Goal: Task Accomplishment & Management: Manage account settings

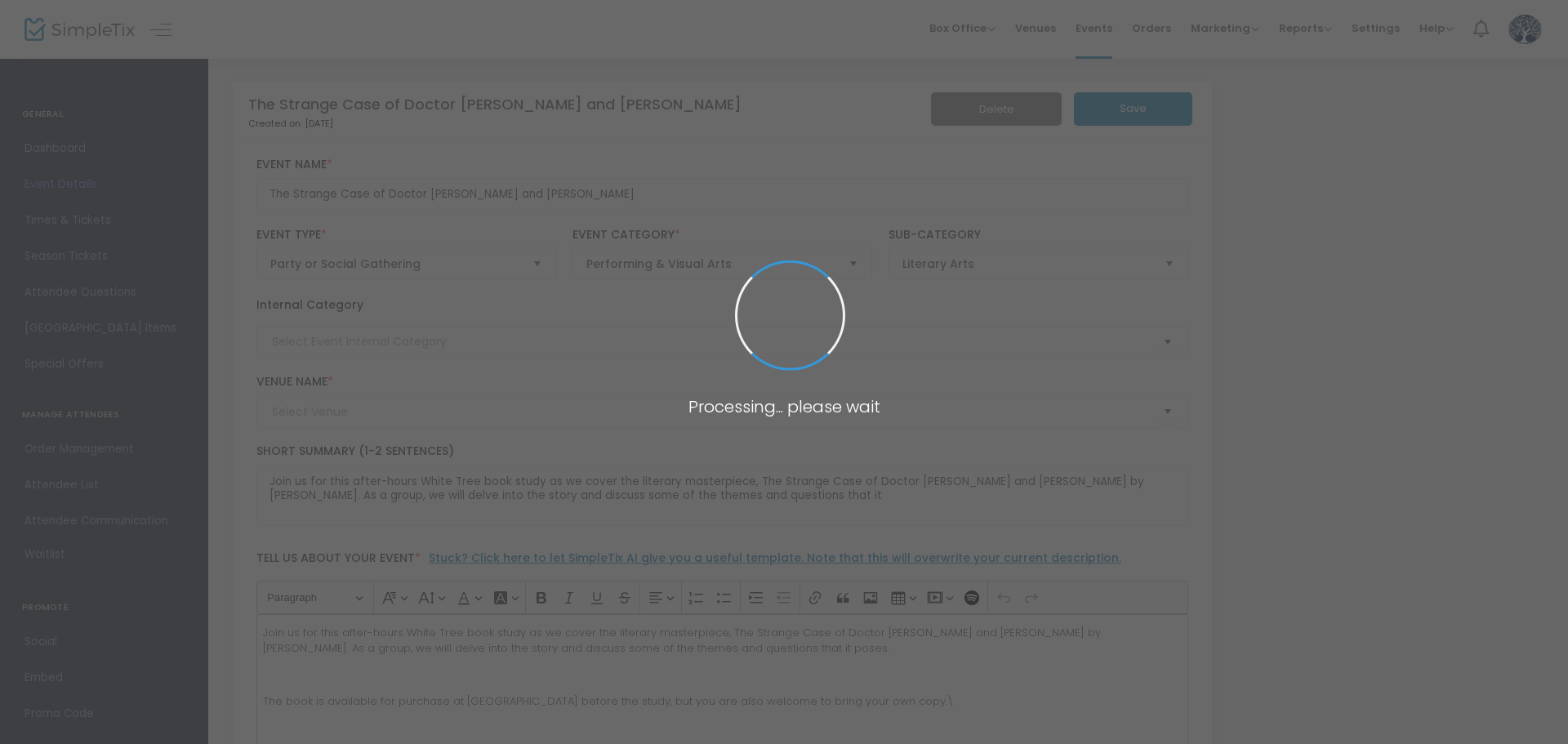
type input "White Tree Cafe & Coffeehouse"
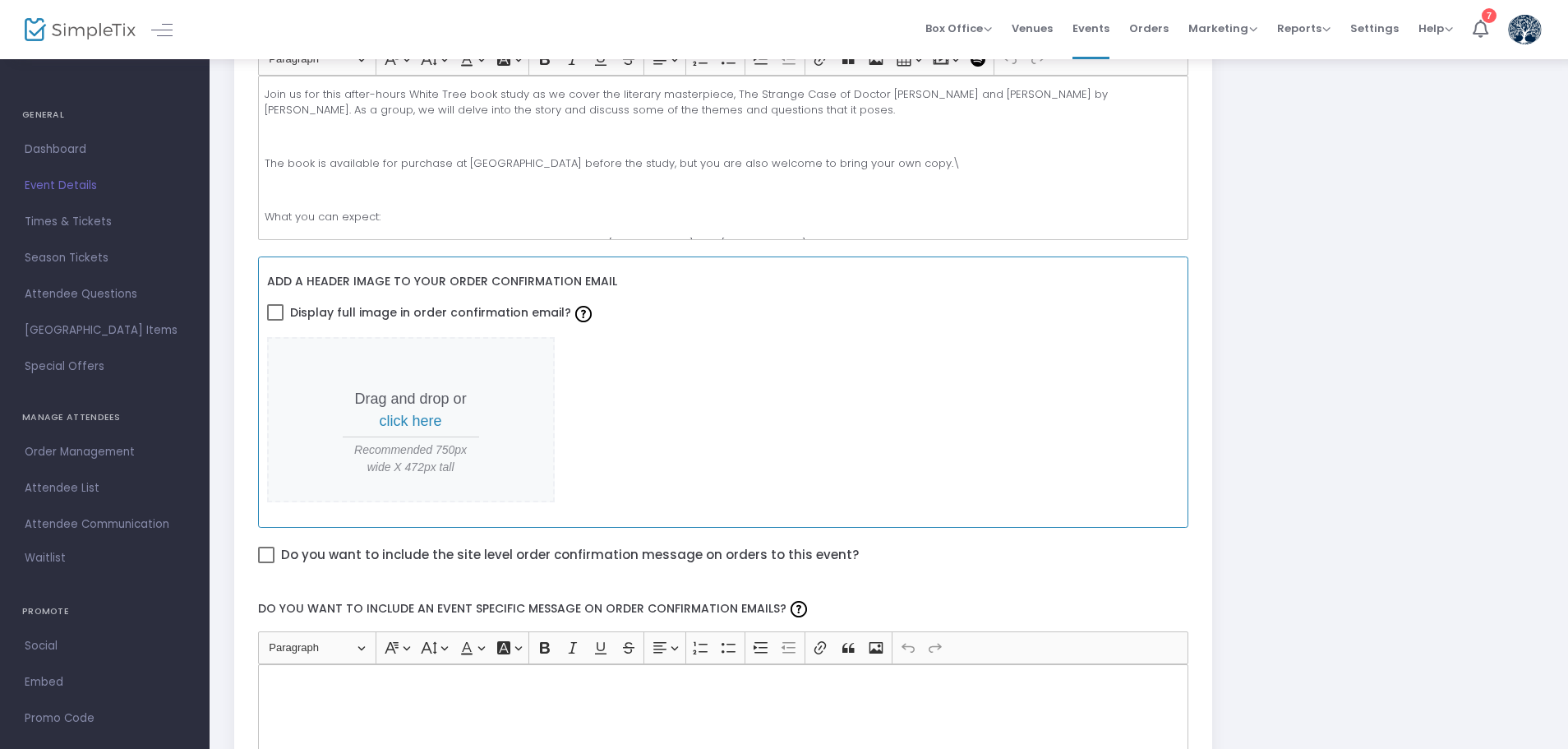
scroll to position [445, 0]
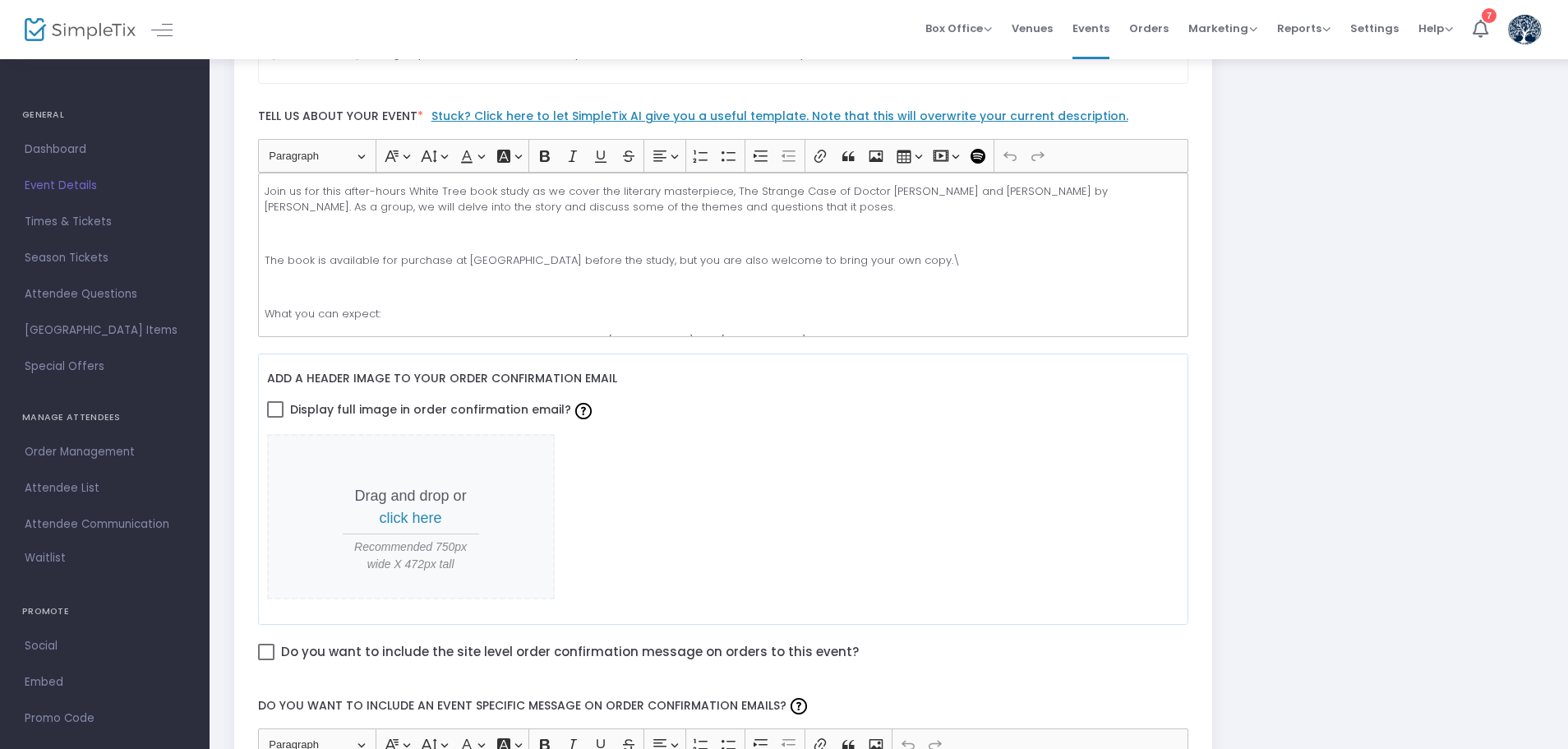
click at [898, 266] on p "The book is available for purchase at White Tree before the study, but you are …" at bounding box center [723, 261] width 916 height 17
click at [649, 269] on div "Join us for this after-hours White Tree book study as we cover the literary mas…" at bounding box center [723, 255] width 931 height 164
click at [781, 260] on p "The book is available for purchase at White Tree before the study, but you are …" at bounding box center [723, 261] width 916 height 17
click at [840, 252] on p "The book is available for purchase at White Tree before the study, but you are …" at bounding box center [723, 261] width 916 height 17
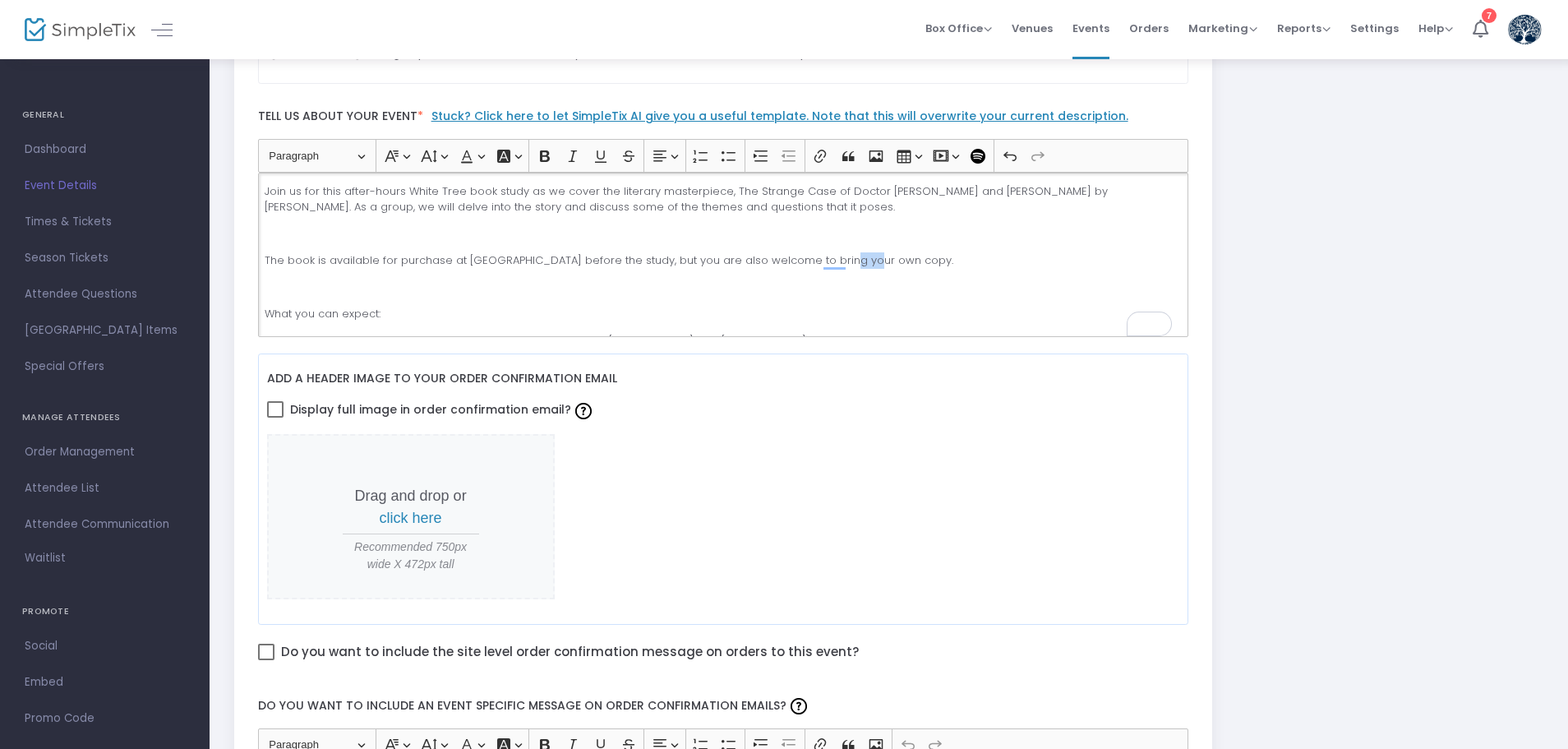
click at [840, 252] on p "The book is available for purchase at White Tree before the study, but you are …" at bounding box center [723, 261] width 916 height 17
click at [796, 254] on p "The book is available for purchase at White Tree before the study, but you are …" at bounding box center [723, 261] width 916 height 17
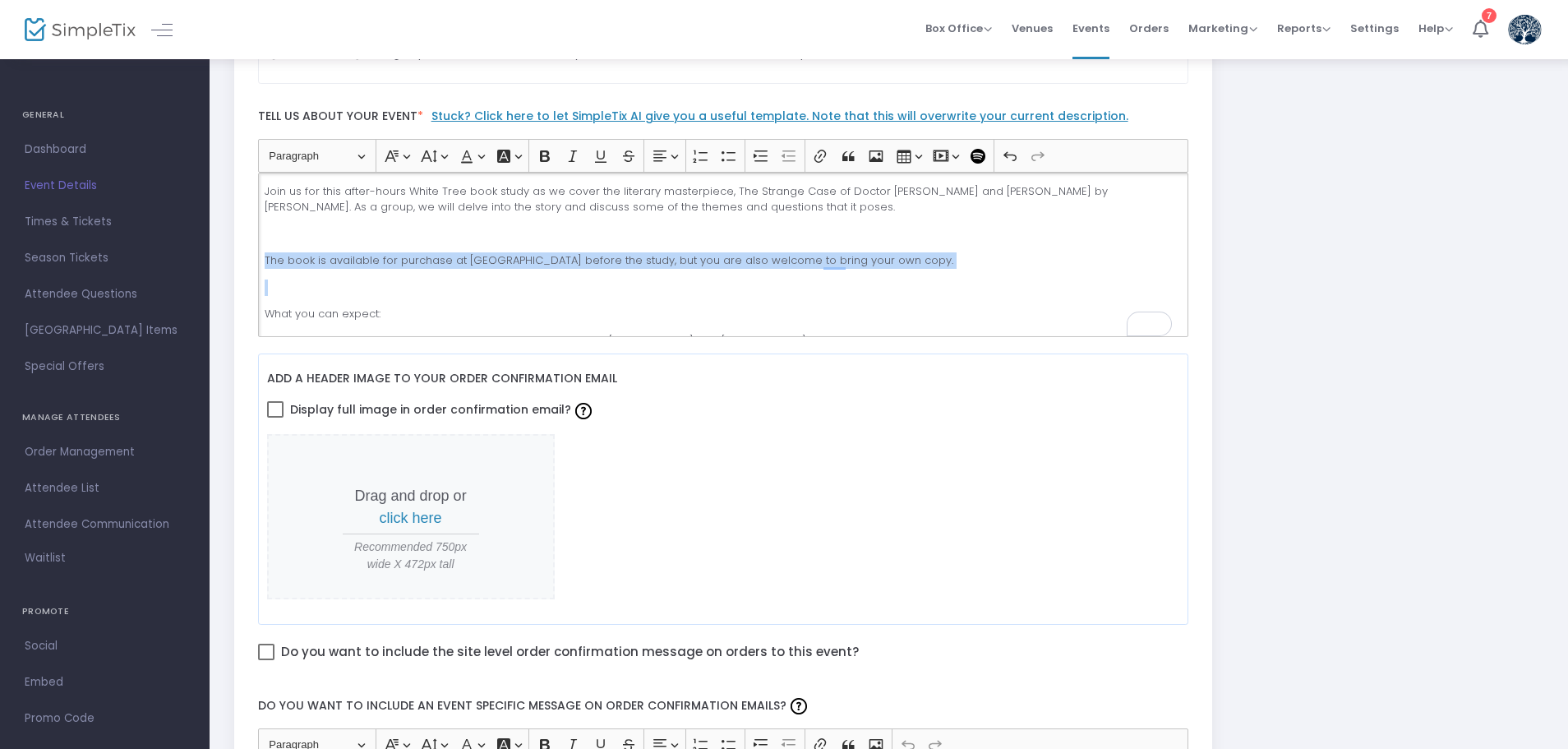
click at [796, 254] on p "The book is available for purchase at White Tree before the study, but you are …" at bounding box center [723, 261] width 916 height 17
click at [879, 260] on p "The book is available for purchase at White Tree before the study, but you are …" at bounding box center [723, 261] width 916 height 17
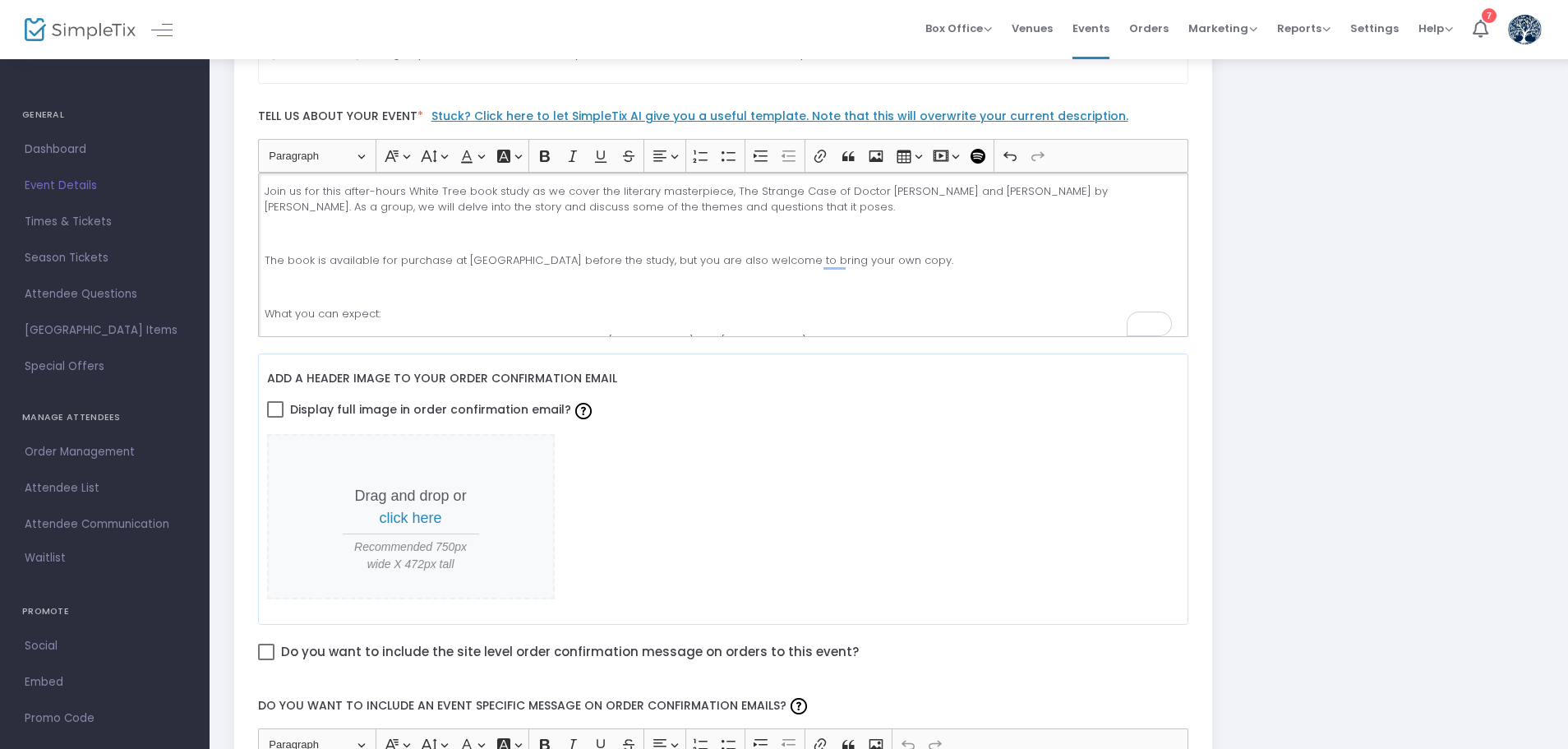
click at [945, 266] on p "The book is available for purchase at White Tree before the study, but you are …" at bounding box center [723, 261] width 916 height 17
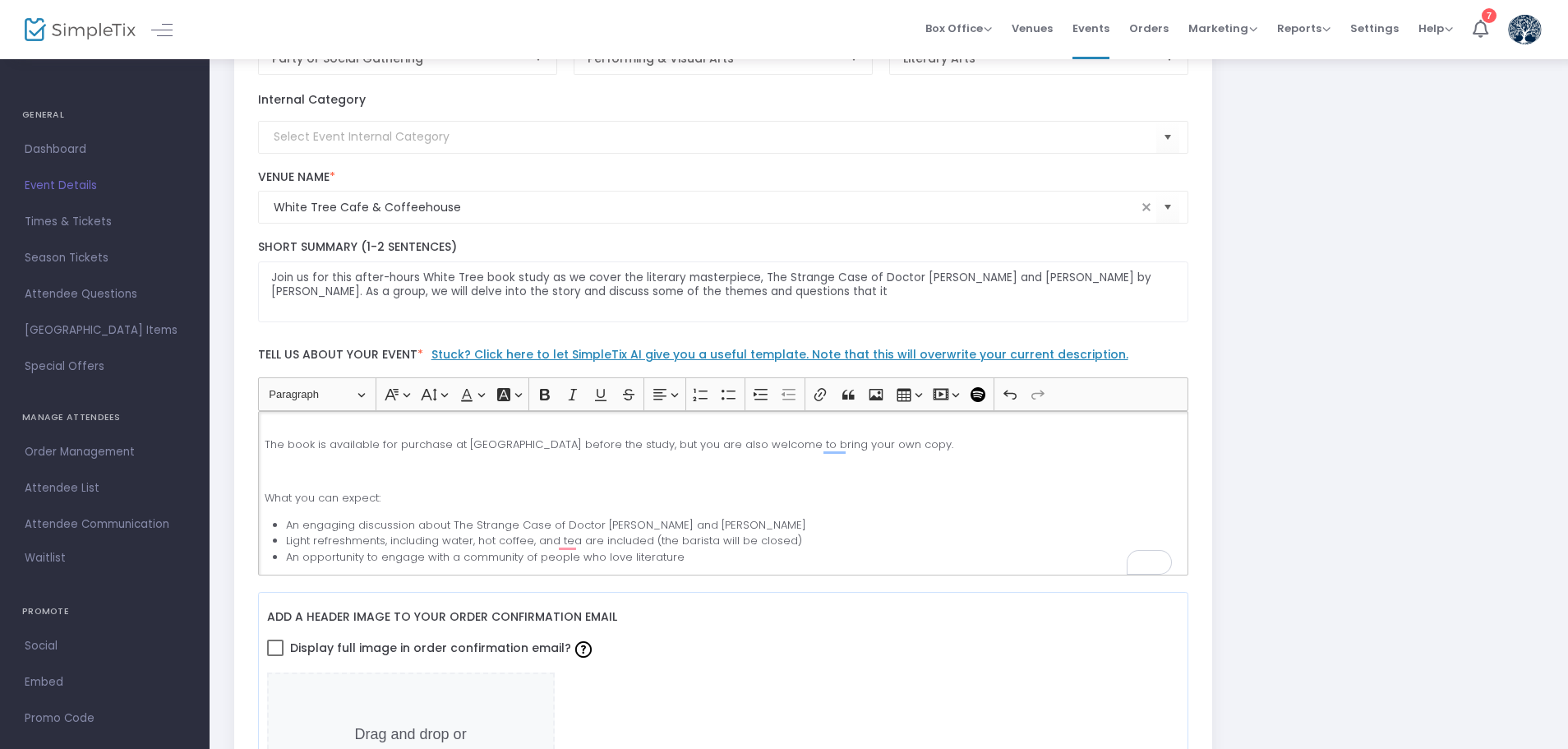
scroll to position [210, 0]
click at [710, 541] on li "Light refreshments, including water, hot coffee, and tea are included (the bari…" at bounding box center [733, 537] width 895 height 17
click at [715, 536] on li "Light refreshments, including water, hot coffee, and tea are included (the bari…" at bounding box center [733, 537] width 895 height 17
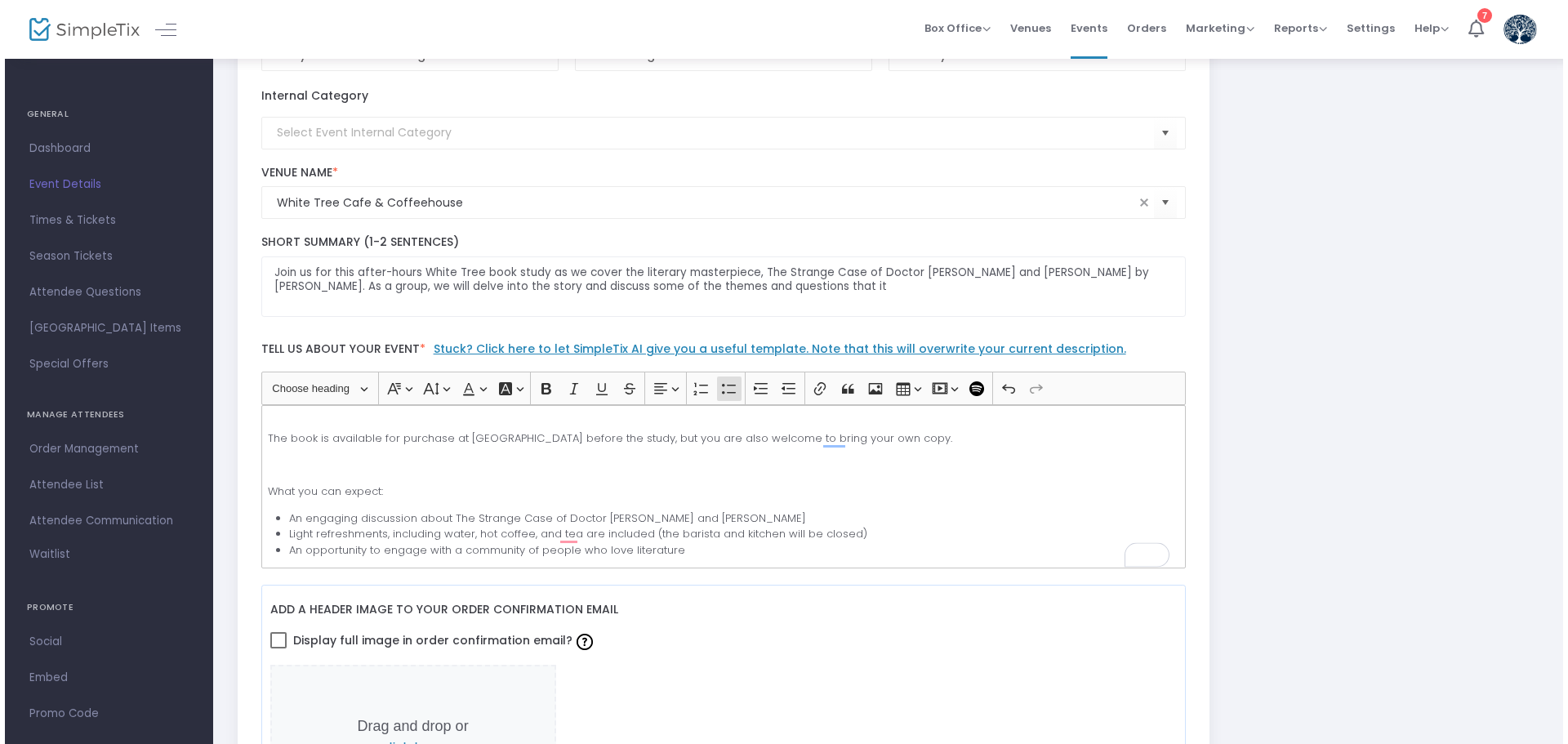
scroll to position [0, 0]
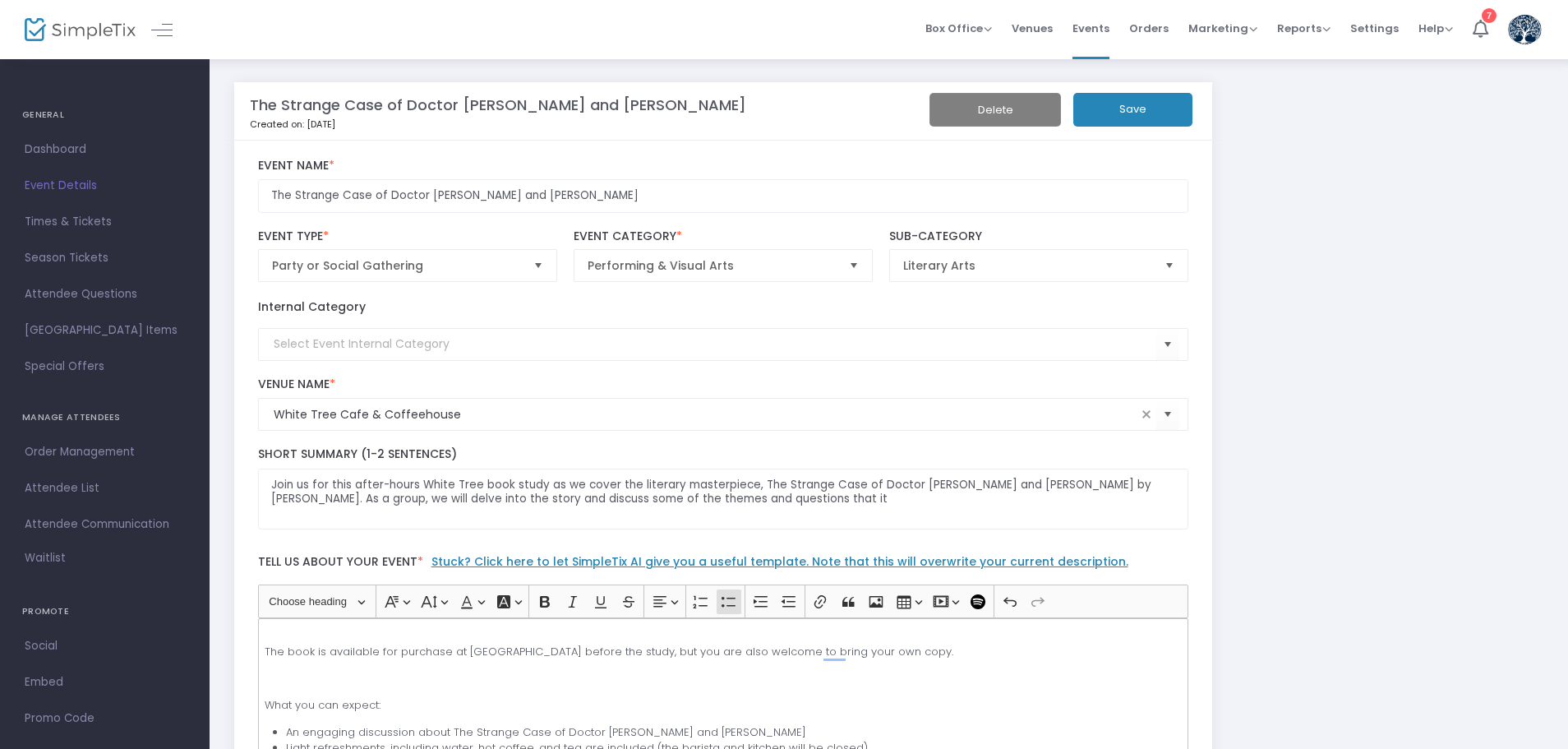
click at [1095, 115] on button "Save" at bounding box center [1132, 110] width 119 height 34
click at [1096, 21] on span "Events" at bounding box center [1090, 28] width 37 height 42
